Goal: Find specific page/section: Find specific page/section

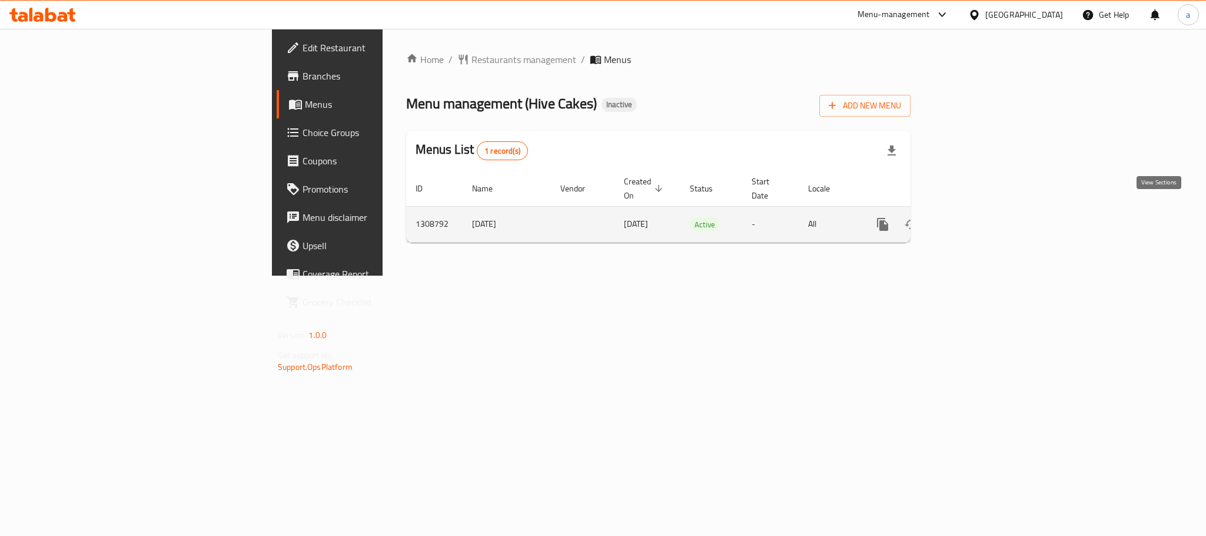
click at [975, 217] on icon "enhanced table" at bounding box center [968, 224] width 14 height 14
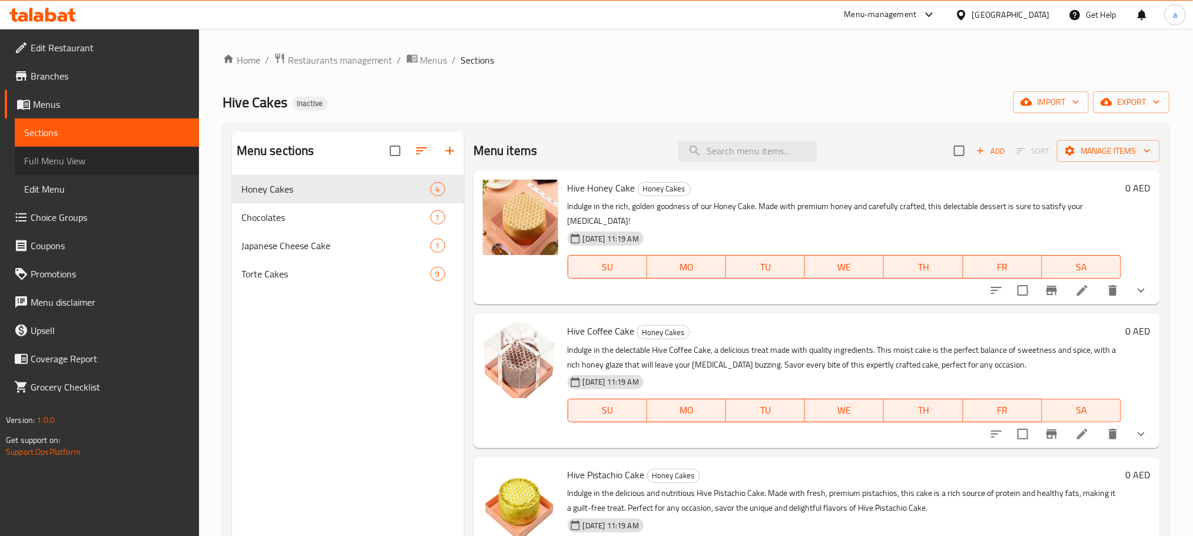
click at [57, 160] on span "Full Menu View" at bounding box center [106, 161] width 165 height 14
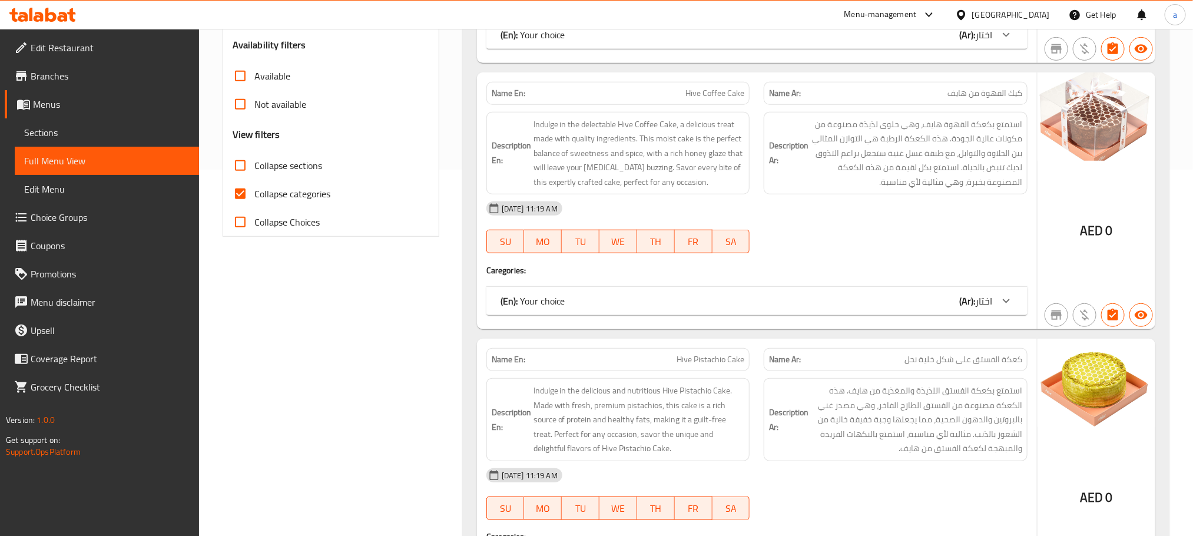
scroll to position [265, 0]
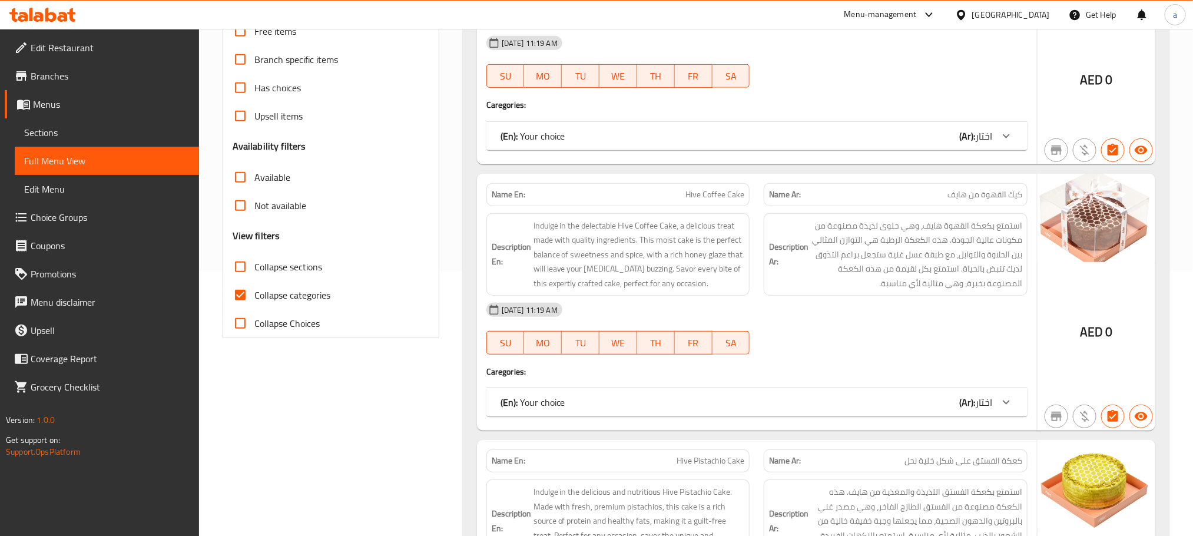
click at [241, 293] on input "Collapse categories" at bounding box center [240, 295] width 28 height 28
checkbox input "false"
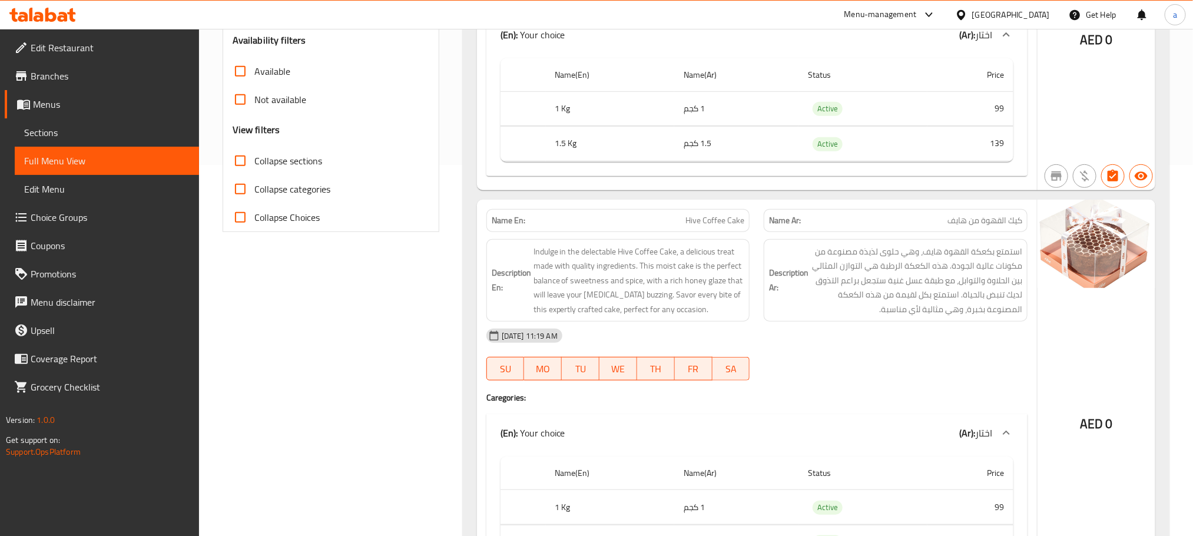
scroll to position [442, 0]
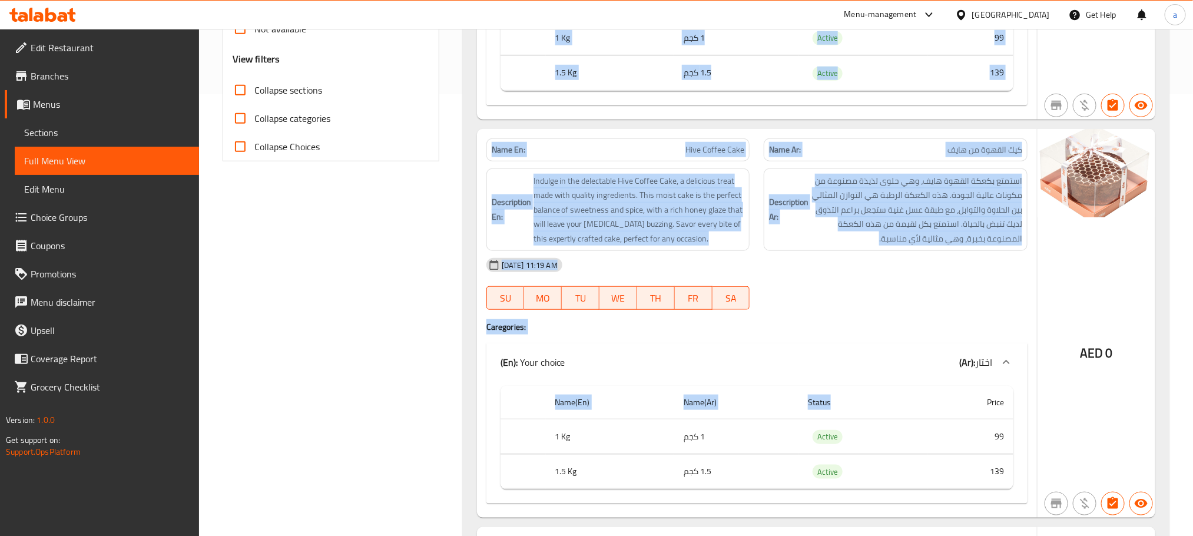
drag, startPoint x: 903, startPoint y: 391, endPoint x: 864, endPoint y: 97, distance: 296.4
click at [867, 102] on div "Name En: Hive Honey Cake Name Ar: كيك العسل من خلية Description En: Indulge in …" at bounding box center [816, 449] width 707 height 1390
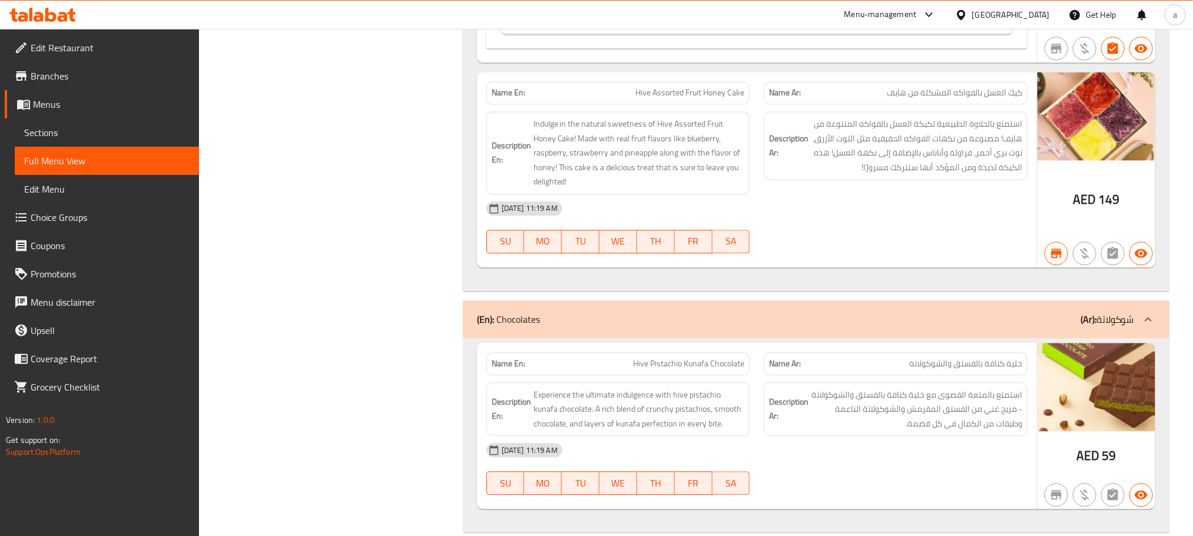
scroll to position [1413, 0]
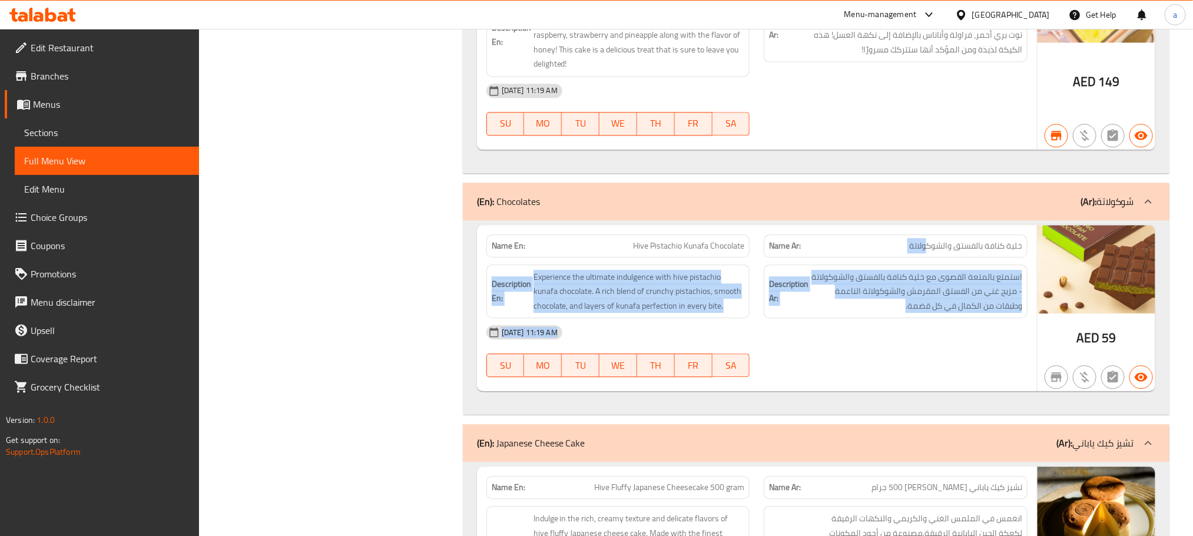
drag, startPoint x: 924, startPoint y: 393, endPoint x: 927, endPoint y: 242, distance: 150.8
click at [927, 242] on div "Name En: Hive Pistachio Kunafa Chocolate Name Ar: خلية كنافة بالفستق والشوكولات…" at bounding box center [757, 308] width 560 height 167
click at [905, 376] on div "[DATE] 11:19 AM SU MO TU WE TH FR SA" at bounding box center [756, 351] width 555 height 66
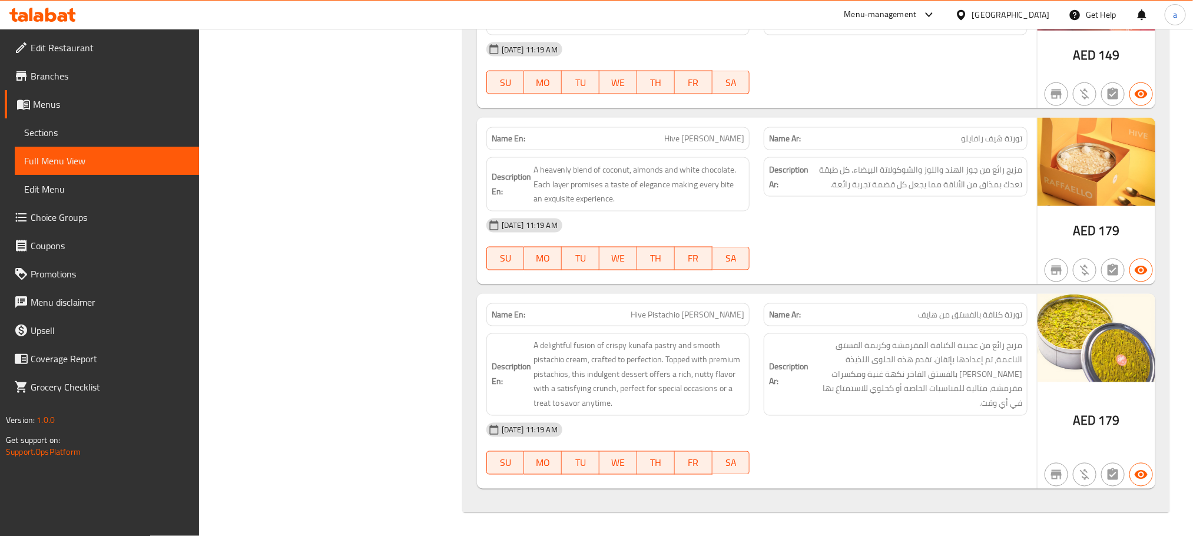
scroll to position [3281, 0]
click at [51, 16] on icon at bounding box center [42, 15] width 67 height 14
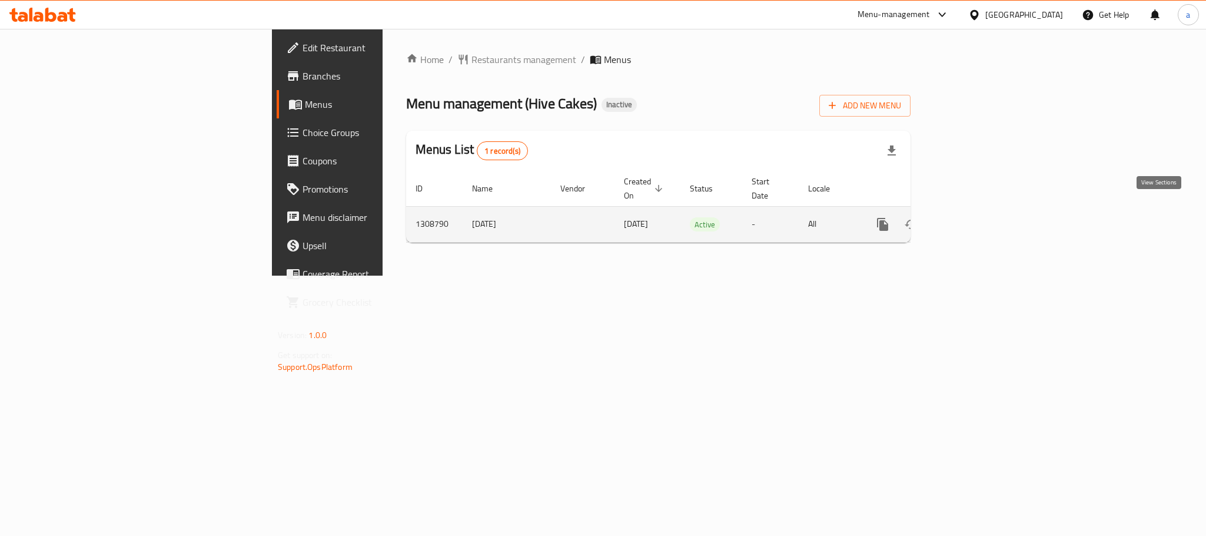
click at [975, 217] on icon "enhanced table" at bounding box center [968, 224] width 14 height 14
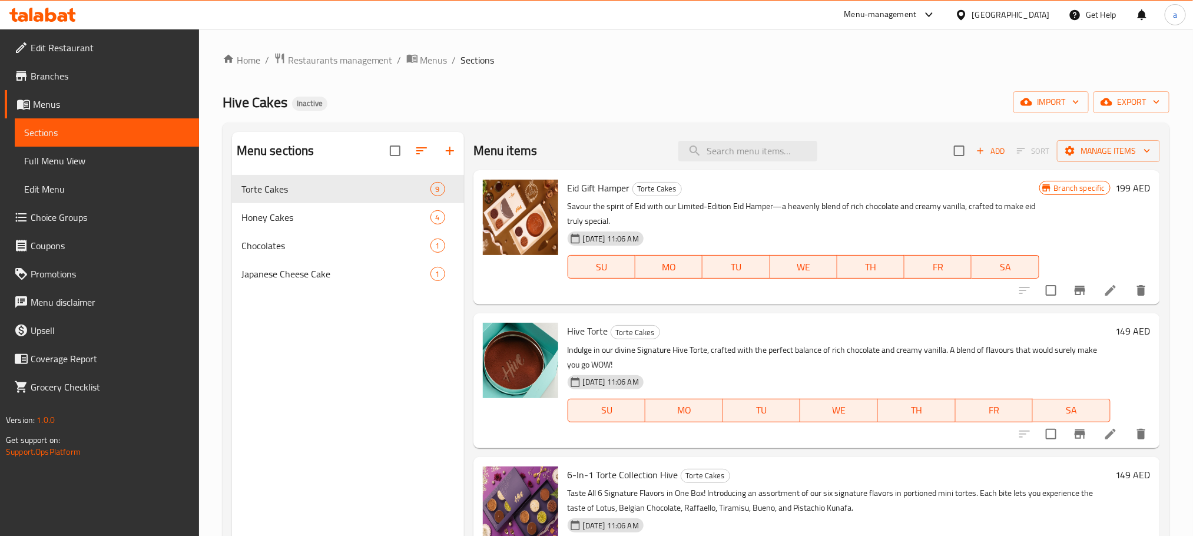
click at [51, 168] on span "Full Menu View" at bounding box center [106, 161] width 165 height 14
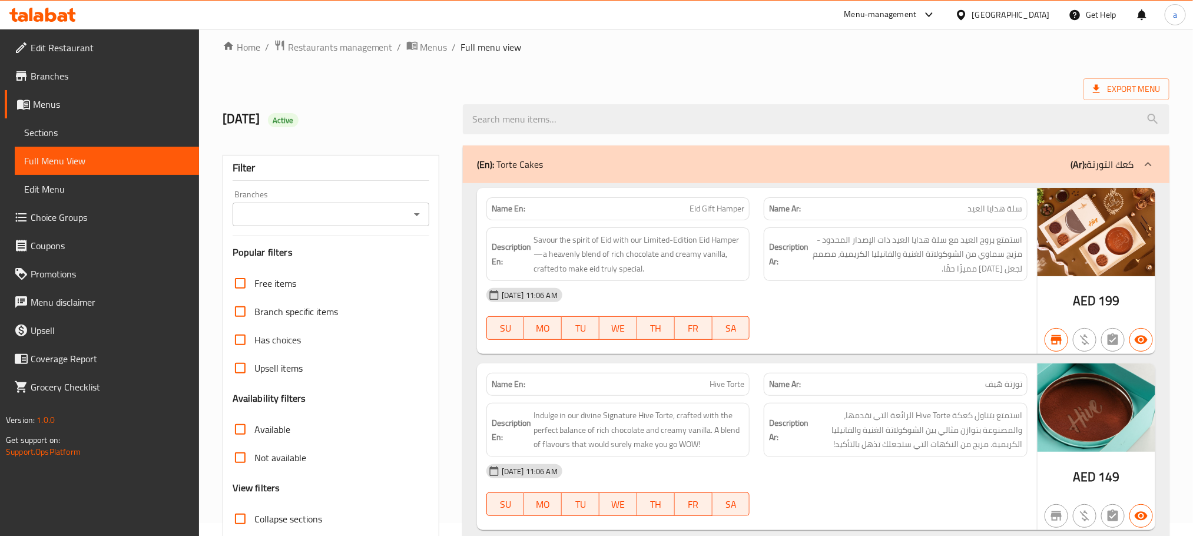
scroll to position [177, 0]
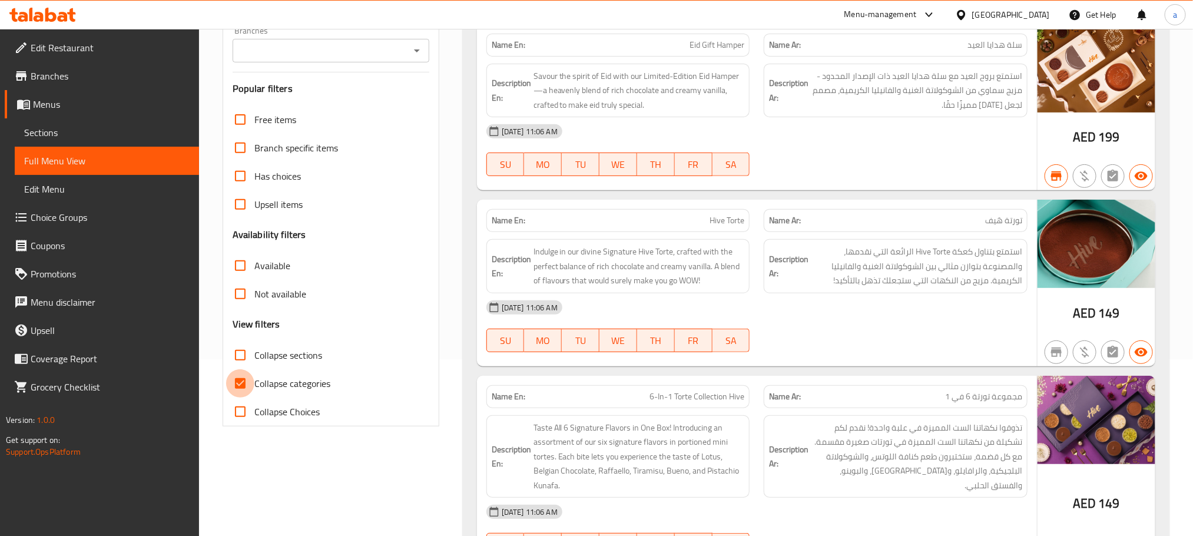
click at [238, 383] on input "Collapse categories" at bounding box center [240, 383] width 28 height 28
checkbox input "false"
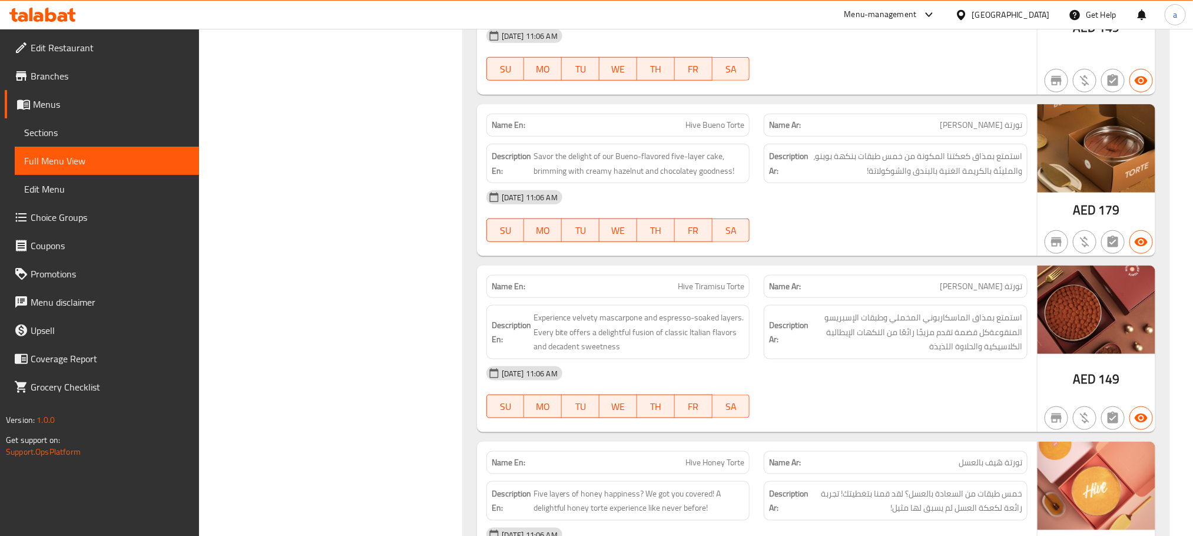
scroll to position [654, 0]
drag, startPoint x: 878, startPoint y: 261, endPoint x: 853, endPoint y: 403, distance: 143.5
click at [845, 453] on div "Name En: Eid Gift Hamper Name Ar: سلة هدايا العيد Description En: Savour the sp…" at bounding box center [816, 358] width 707 height 1630
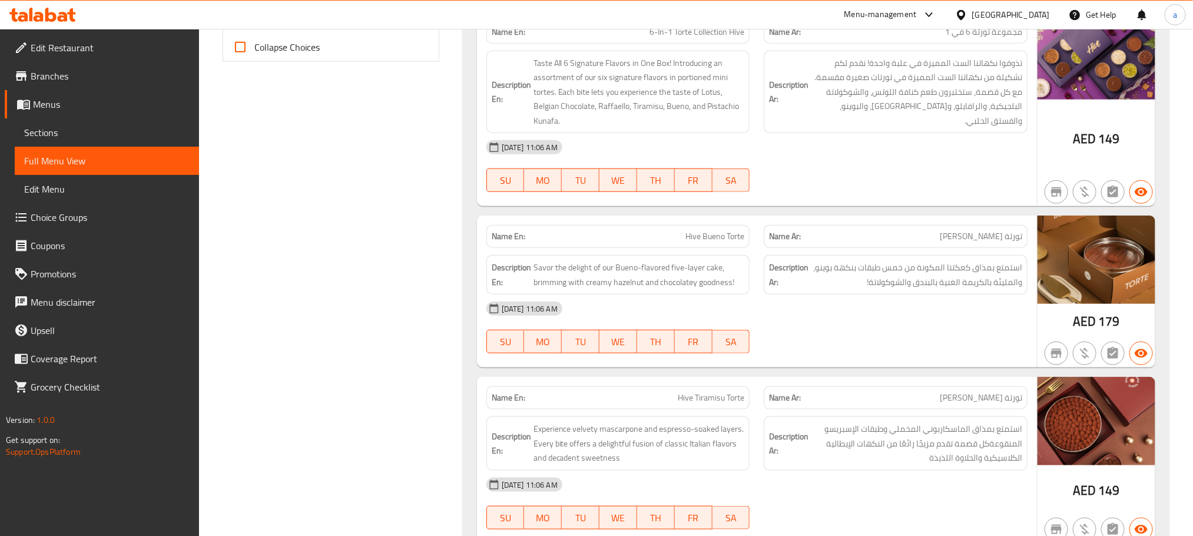
scroll to position [565, 0]
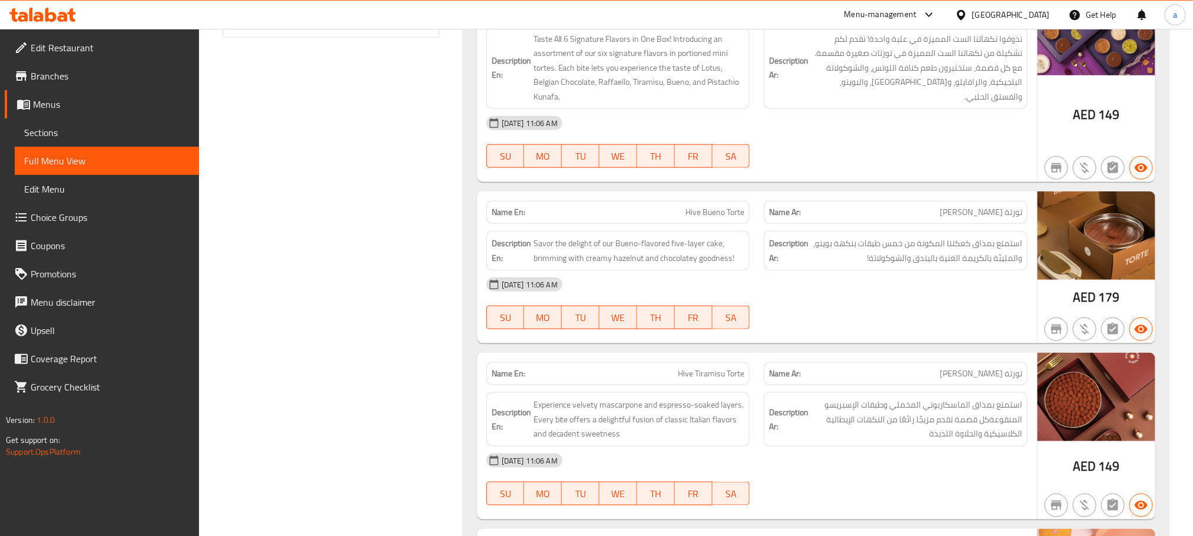
click at [883, 161] on div "29-08-2025 11:06 AM SU MO TU WE TH FR SA" at bounding box center [756, 142] width 555 height 66
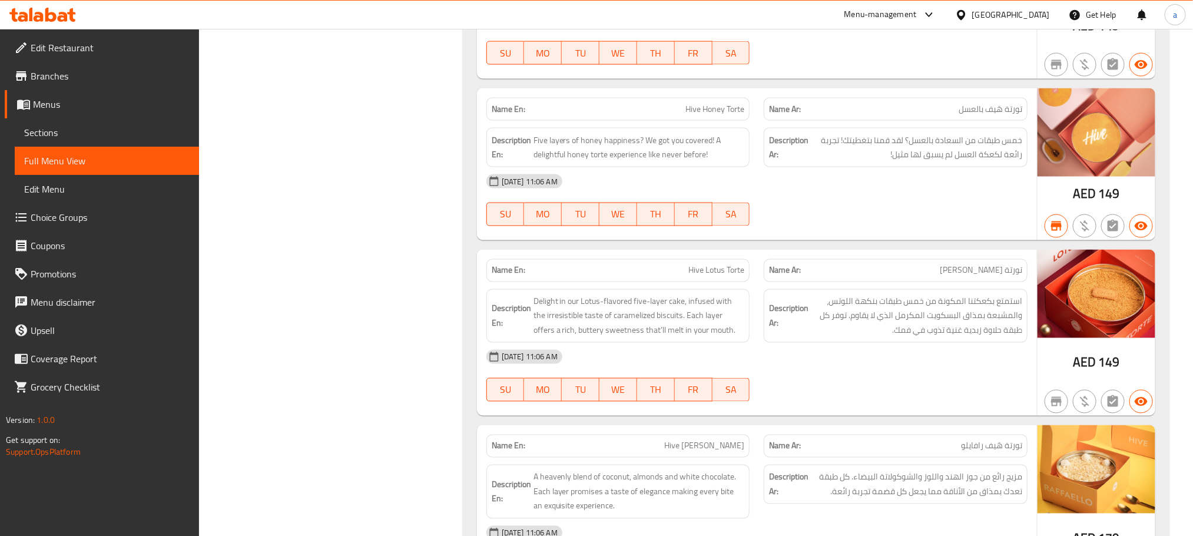
scroll to position [1007, 0]
drag, startPoint x: 915, startPoint y: 372, endPoint x: 863, endPoint y: 205, distance: 174.7
click at [863, 205] on div "Name En: Eid Gift Hamper Name Ar: سلة هدايا العيد Description En: Savour the sp…" at bounding box center [816, 4] width 707 height 1630
click at [927, 400] on div "29-08-2025 11:06 AM SU MO TU WE TH FR SA" at bounding box center [756, 374] width 555 height 66
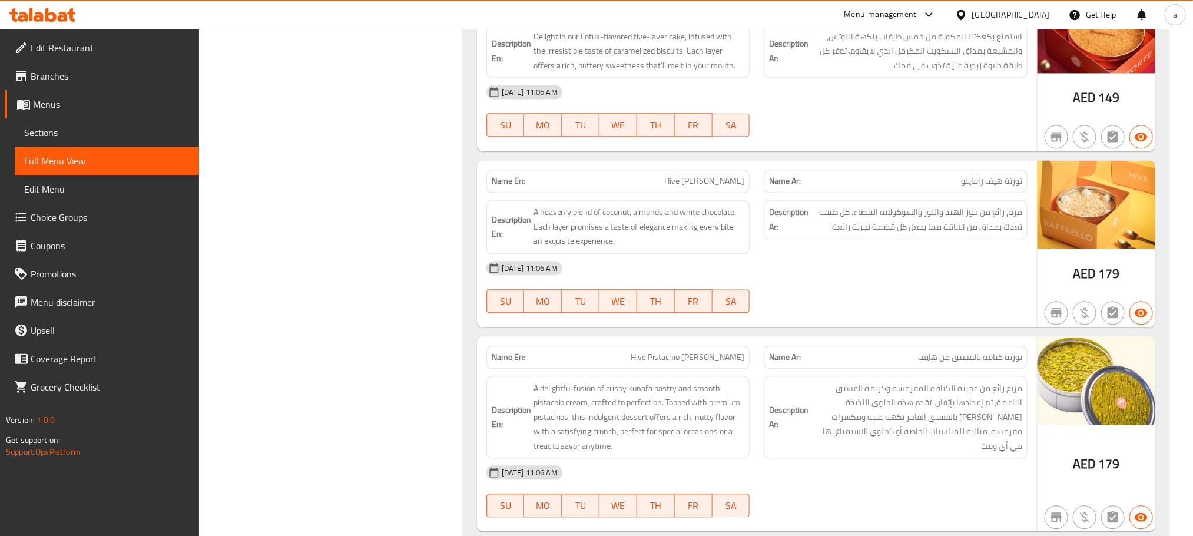
scroll to position [1272, 0]
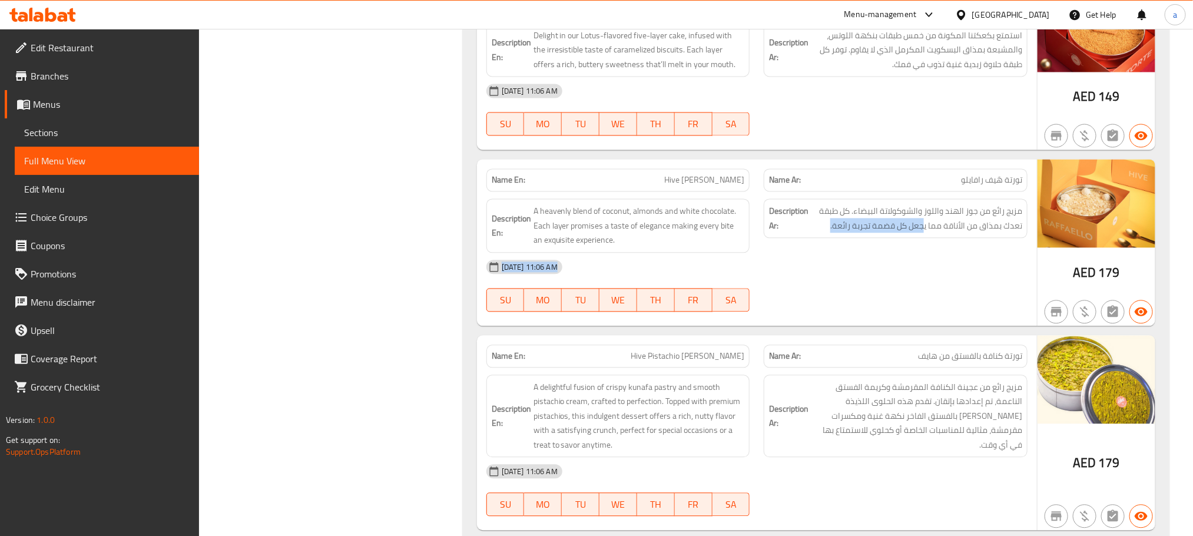
drag, startPoint x: 963, startPoint y: 336, endPoint x: 924, endPoint y: 228, distance: 115.1
click at [940, 291] on div "29-08-2025 11:06 AM SU MO TU WE TH FR SA" at bounding box center [756, 286] width 555 height 66
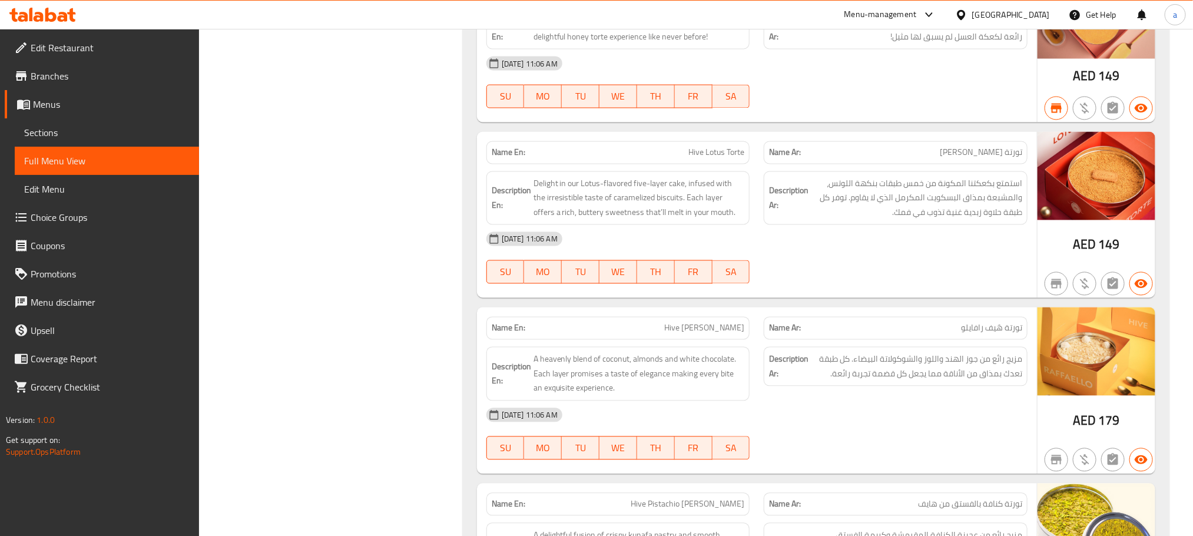
scroll to position [984, 0]
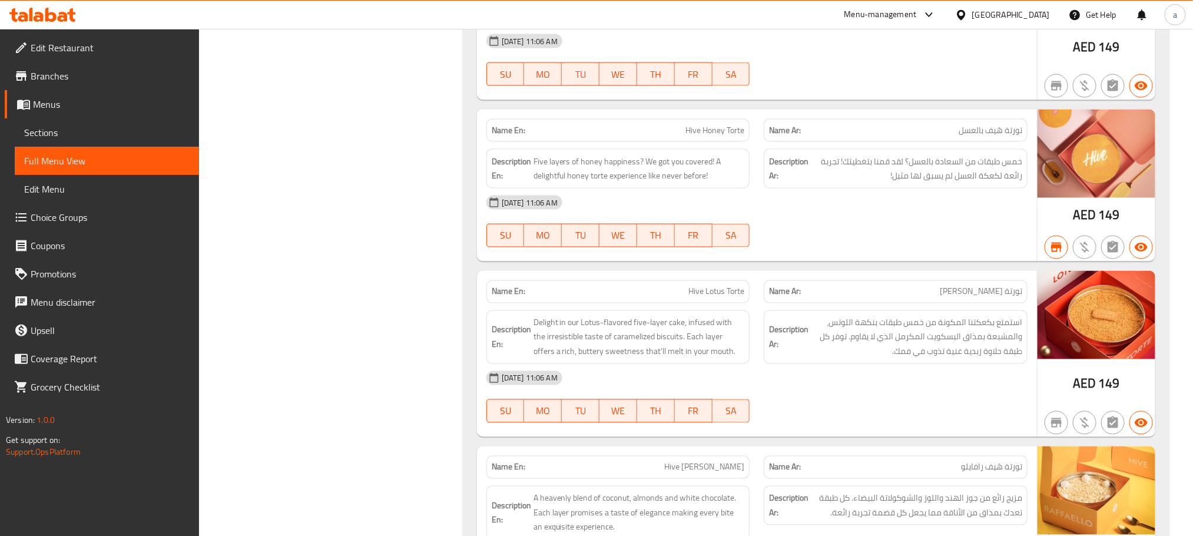
click at [52, 54] on span "Edit Restaurant" at bounding box center [110, 48] width 159 height 14
